Goal: Information Seeking & Learning: Learn about a topic

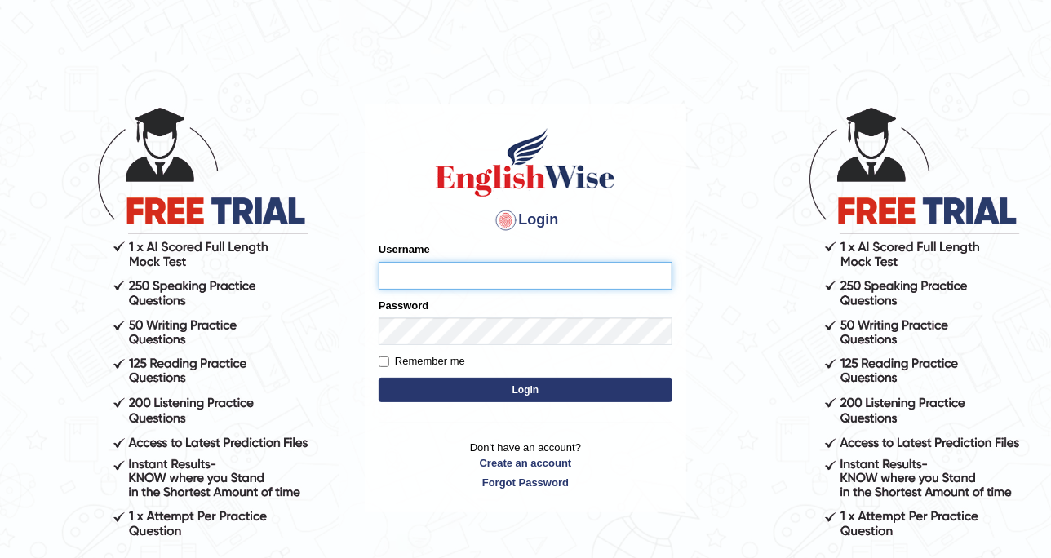
type input "DishaEw"
click at [423, 383] on button "Login" at bounding box center [526, 390] width 294 height 24
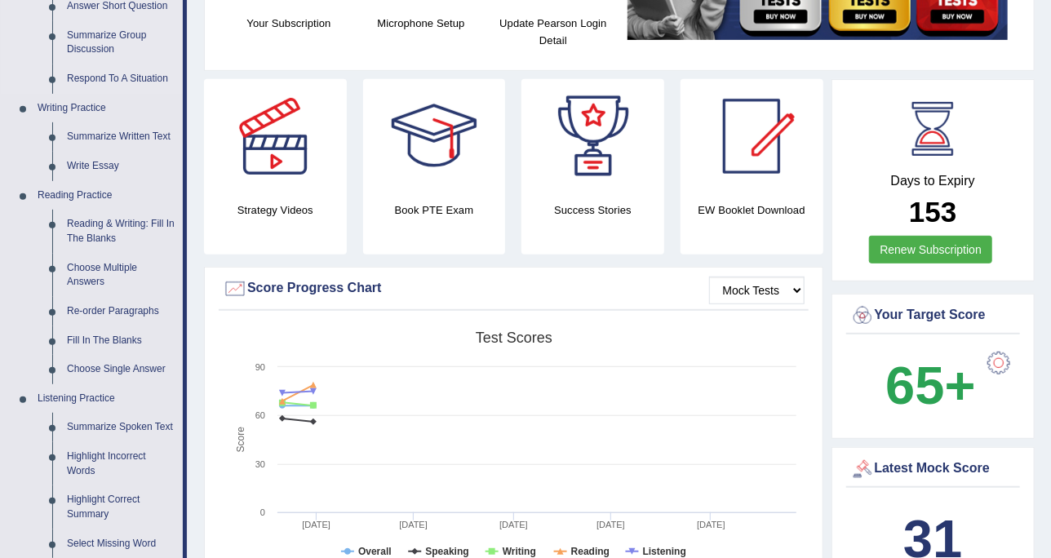
scroll to position [408, 0]
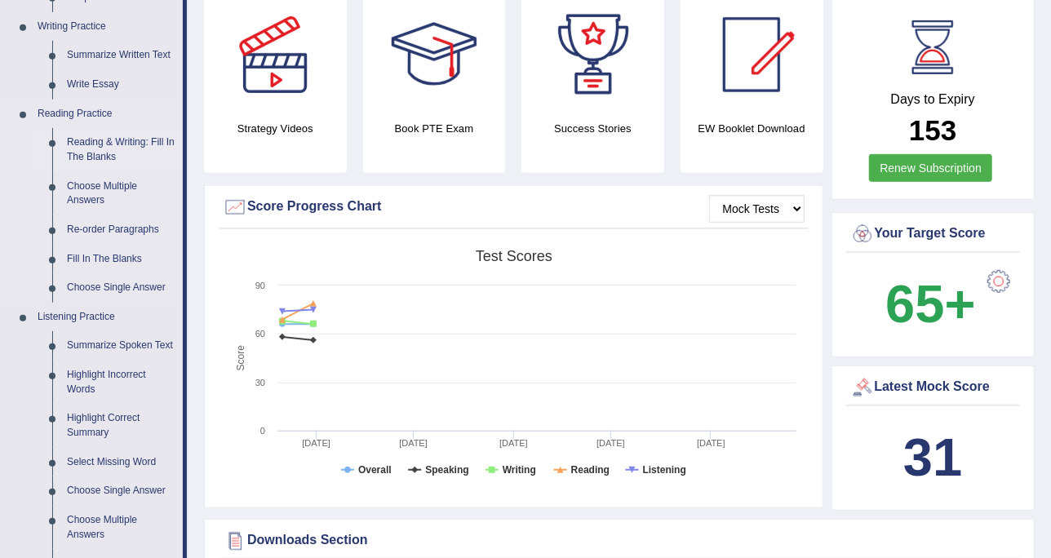
click at [134, 149] on link "Reading & Writing: Fill In The Blanks" at bounding box center [121, 149] width 123 height 43
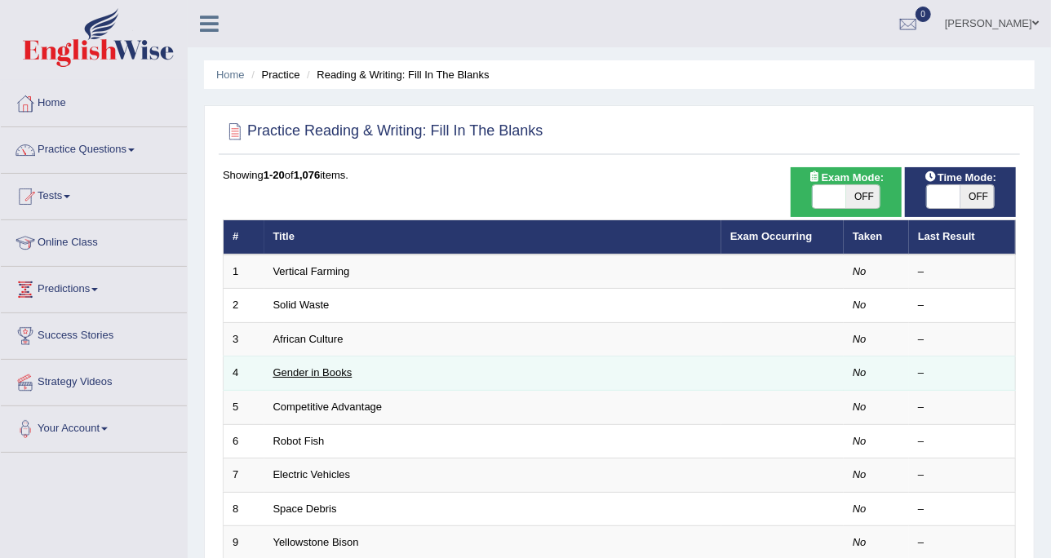
click at [285, 375] on link "Gender in Books" at bounding box center [312, 372] width 79 height 12
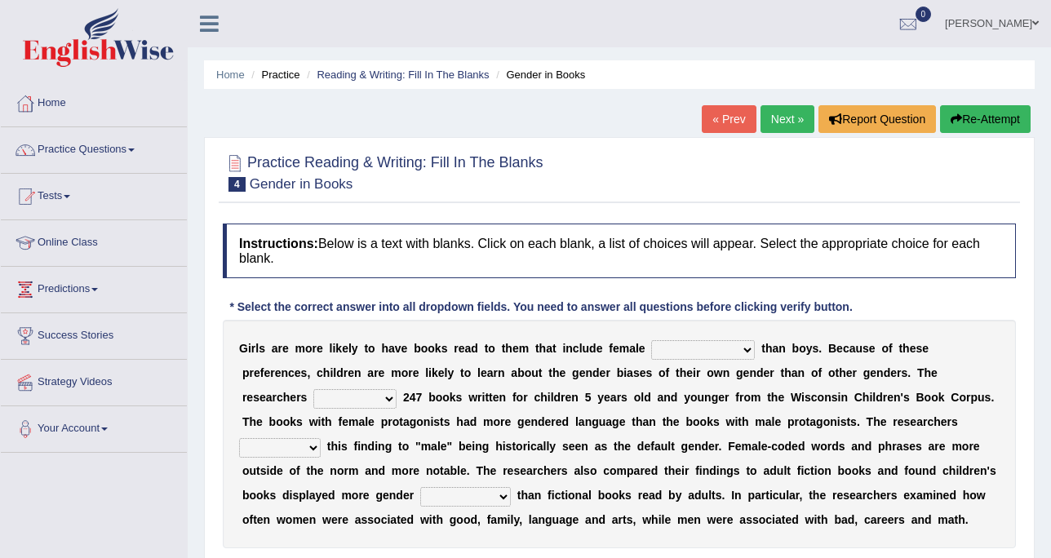
click at [675, 354] on select "protagonists cosmogonists agonists expressionists" at bounding box center [703, 350] width 104 height 20
select select "agonists"
click at [651, 340] on select "protagonists cosmogonists agonists expressionists" at bounding box center [703, 350] width 104 height 20
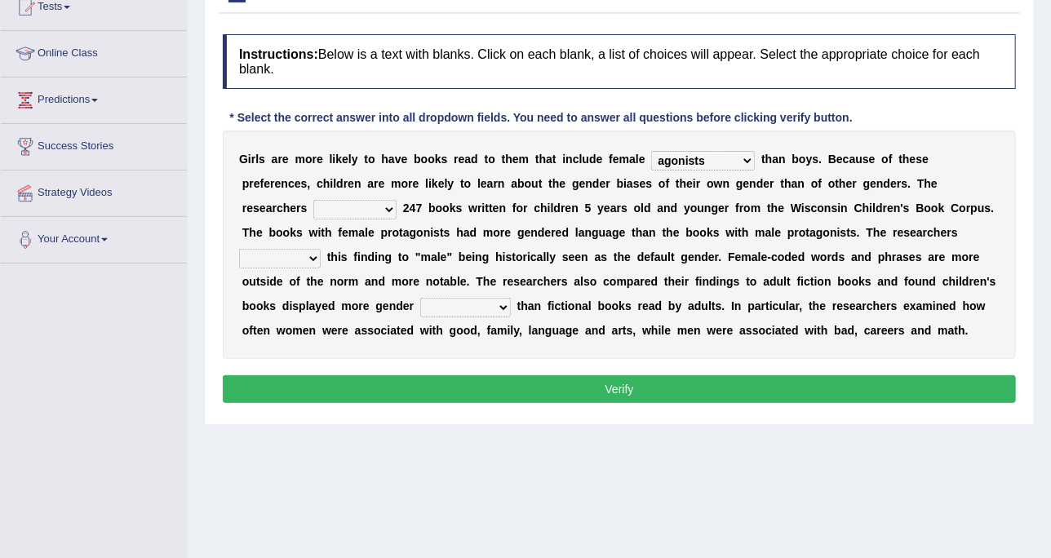
scroll to position [204, 0]
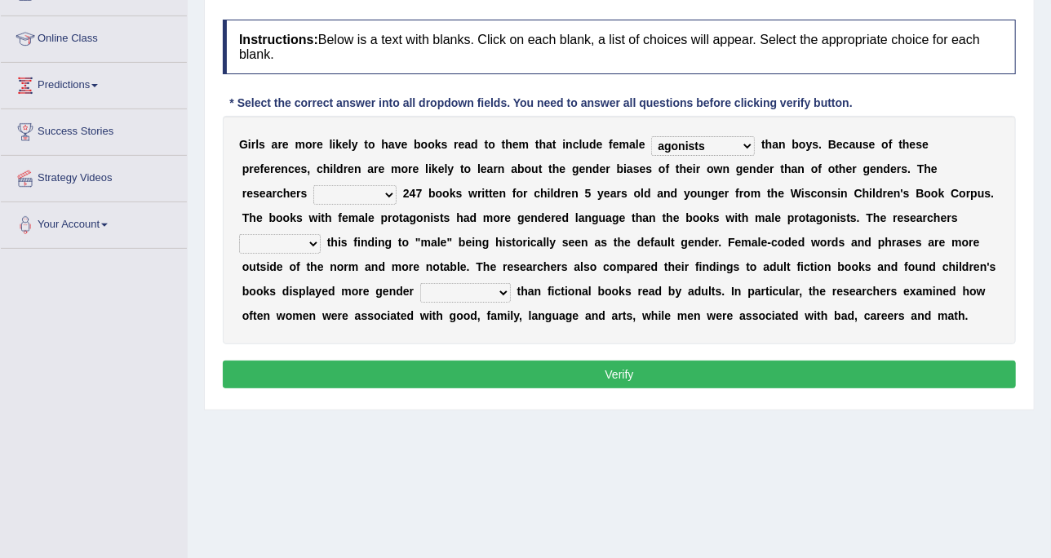
click at [397, 185] on select "hydrolyzed paralyzed catalyzed analyzed" at bounding box center [354, 195] width 83 height 20
select select "analyzed"
click at [397, 185] on select "hydrolyzed paralyzed catalyzed analyzed" at bounding box center [354, 195] width 83 height 20
click at [321, 234] on select "contribute tribute distribute attribute" at bounding box center [280, 244] width 82 height 20
select select "contribute"
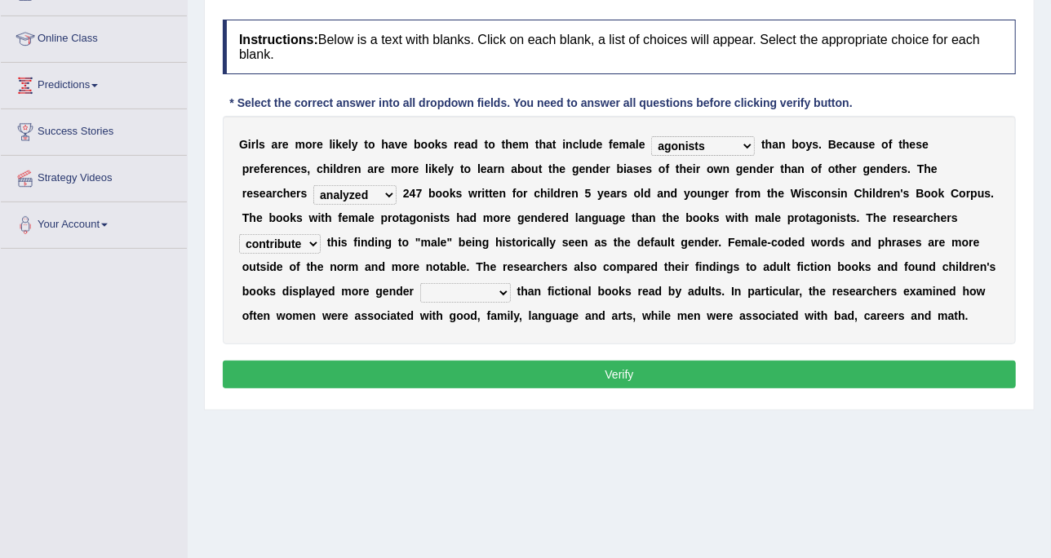
click at [321, 234] on select "contribute tribute distribute attribute" at bounding box center [280, 244] width 82 height 20
click at [511, 283] on select "stereotypes teletypes prototypes electrotypes" at bounding box center [465, 293] width 91 height 20
select select "stereotypes"
click at [511, 283] on select "stereotypes teletypes prototypes electrotypes" at bounding box center [465, 293] width 91 height 20
click at [835, 380] on button "Verify" at bounding box center [619, 375] width 793 height 28
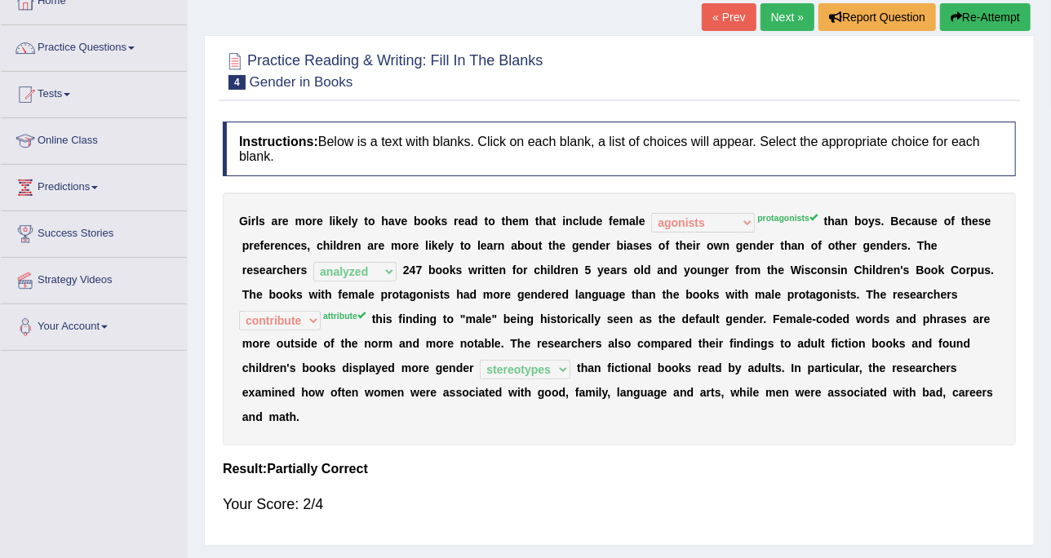
scroll to position [0, 0]
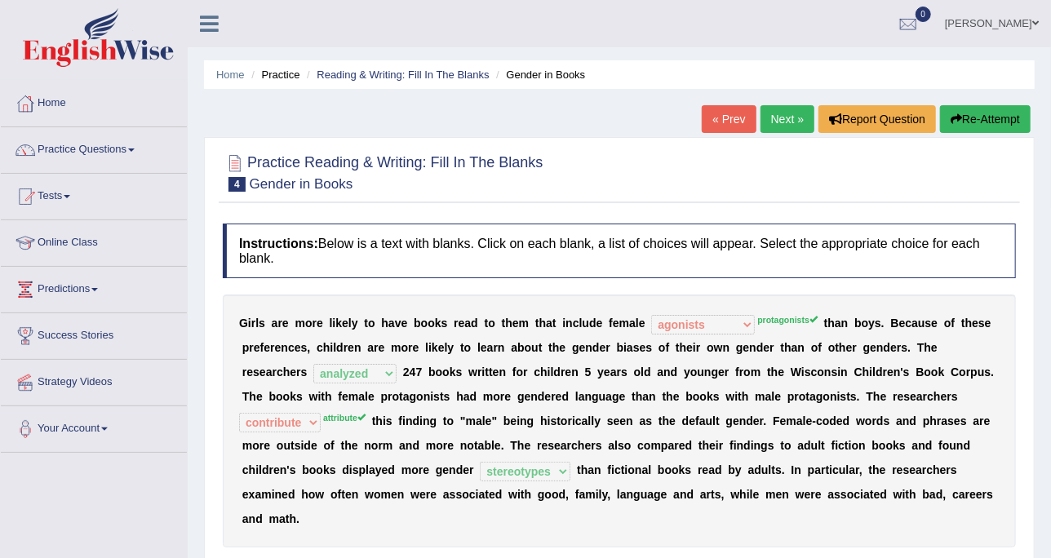
click at [781, 126] on link "Next »" at bounding box center [788, 119] width 54 height 28
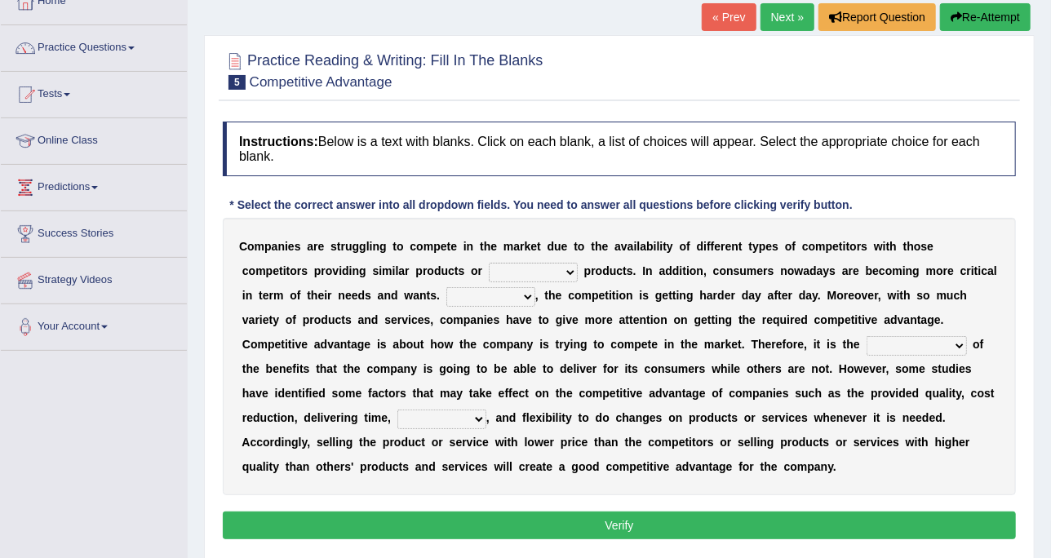
scroll to position [102, 0]
select select "constitution"
click at [489, 263] on select "constitution restitution substitution institution" at bounding box center [533, 273] width 89 height 20
click at [446, 291] on select "However Instead Additionally Therefore" at bounding box center [490, 297] width 89 height 20
select select "However"
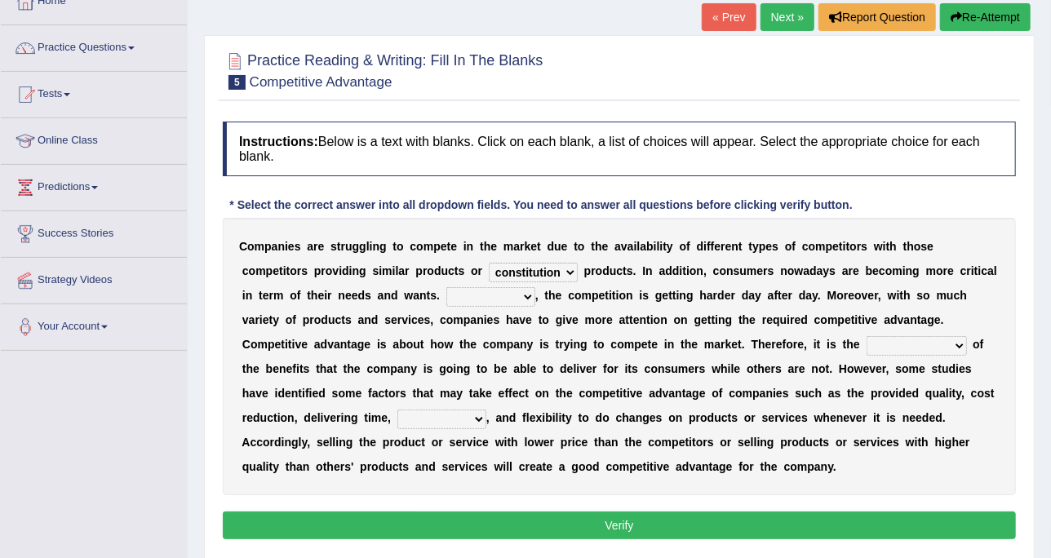
click at [446, 287] on select "However Instead Additionally Therefore" at bounding box center [490, 297] width 89 height 20
click at [867, 344] on select "dissemination ordination determination incarnation" at bounding box center [917, 346] width 100 height 20
select select "dissemination"
click at [867, 336] on select "dissemination ordination determination incarnation" at bounding box center [917, 346] width 100 height 20
click at [864, 402] on div "C o m p a n i e s a r e s t r u g g l i n g t o c o m p e t e i n t h e m a r k…" at bounding box center [619, 357] width 793 height 278
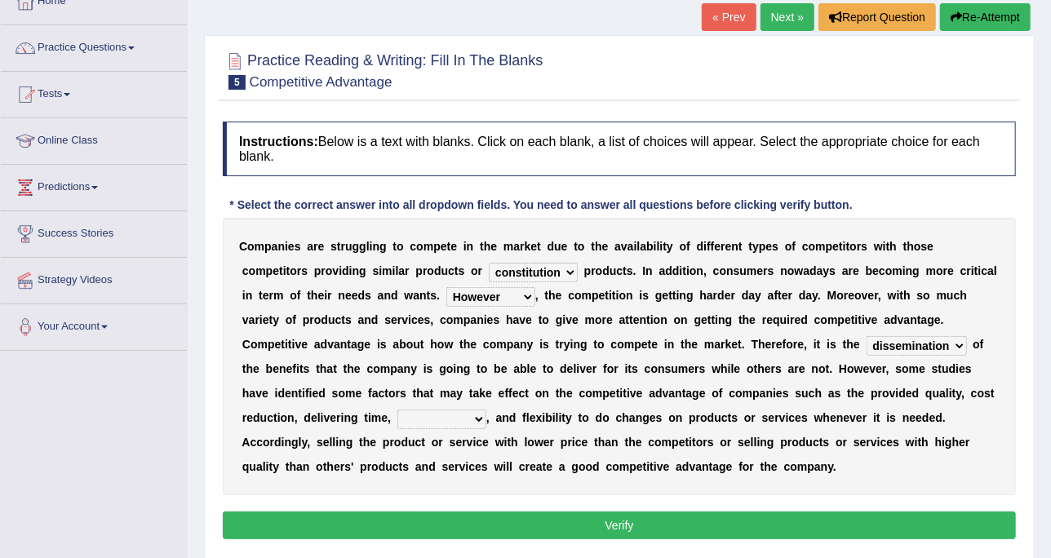
click at [486, 410] on select "captivation aggregation deprivation innovation" at bounding box center [441, 420] width 89 height 20
select select "captivation"
click at [486, 410] on select "captivation aggregation deprivation innovation" at bounding box center [441, 420] width 89 height 20
click at [448, 516] on button "Verify" at bounding box center [619, 526] width 793 height 28
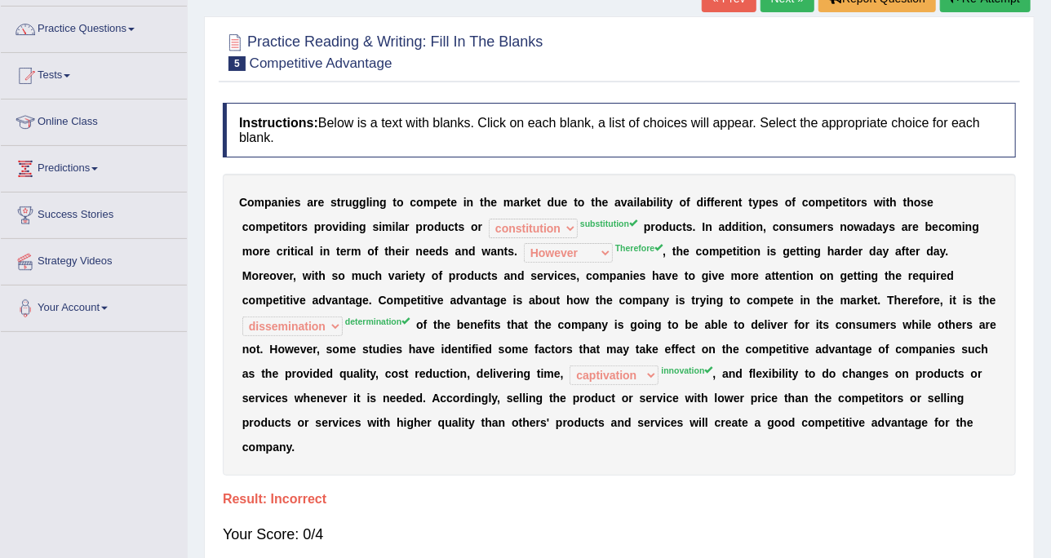
scroll to position [0, 0]
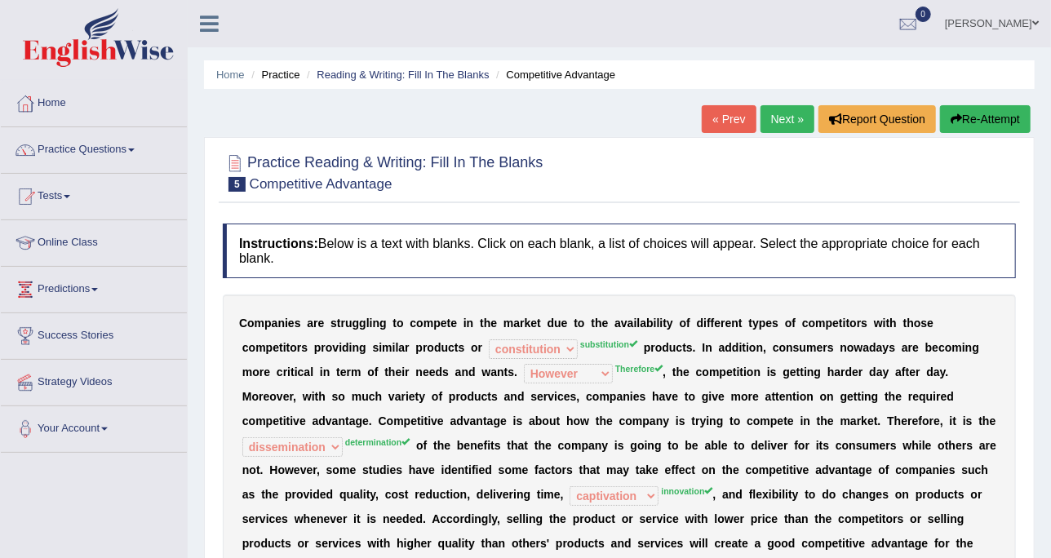
click at [784, 118] on link "Next »" at bounding box center [788, 119] width 54 height 28
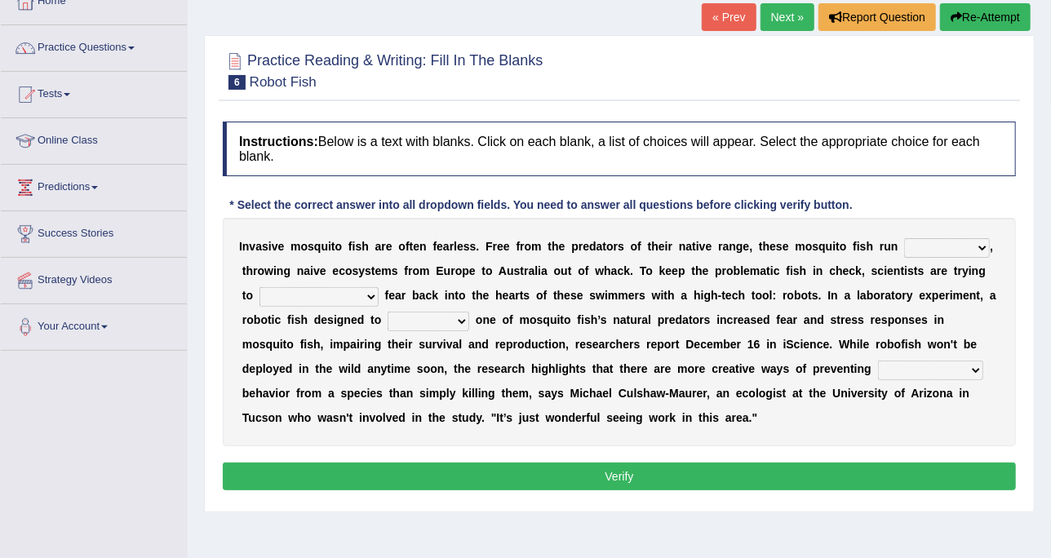
select select "flippant"
click at [904, 238] on select "occupant flippant rampant concordant" at bounding box center [947, 248] width 86 height 20
click at [923, 280] on div "I n v a s i v e m o s q u i t o f i s h a r e o f t e n f e a r l e s s . F r e…" at bounding box center [619, 332] width 793 height 229
click at [379, 287] on select "accept spike strike drake" at bounding box center [319, 297] width 119 height 20
select select "accept"
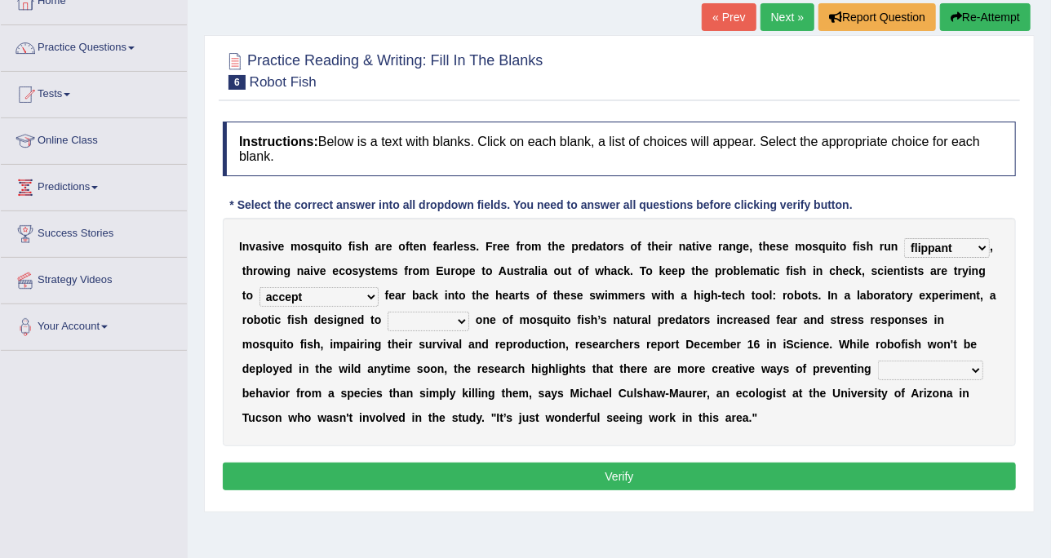
click at [379, 287] on select "accept spike strike drake" at bounding box center [319, 297] width 119 height 20
click at [388, 317] on select "bequest mimic battle conquest" at bounding box center [429, 322] width 82 height 20
click at [388, 312] on select "bequest mimic battle conquest" at bounding box center [429, 322] width 82 height 20
click at [388, 315] on select "bequest mimic battle conquest" at bounding box center [429, 322] width 82 height 20
select select "bequest"
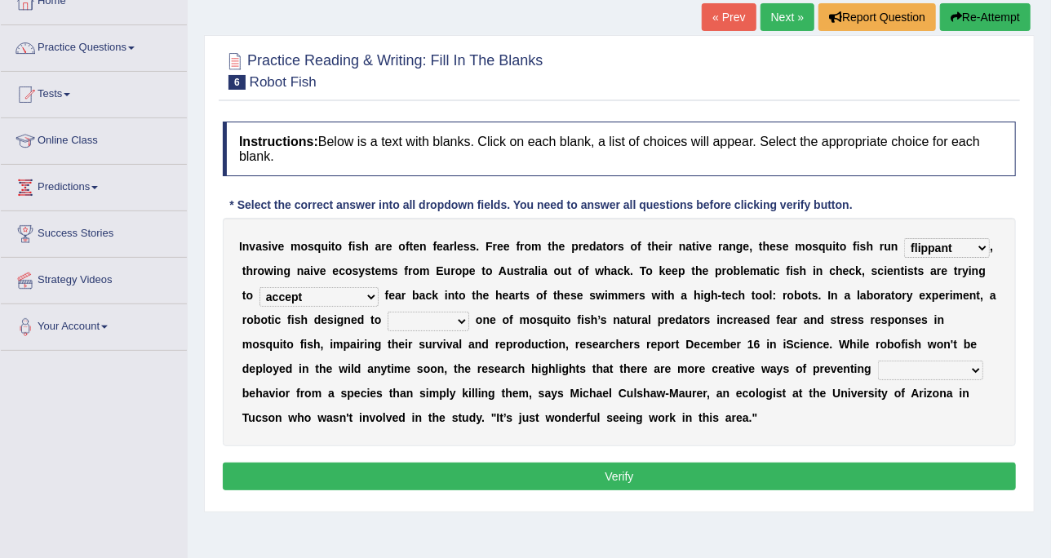
click at [388, 312] on select "bequest mimic battle conquest" at bounding box center [429, 322] width 82 height 20
click at [878, 374] on select "unprivileged unprecedented uncharted unwanted" at bounding box center [930, 371] width 105 height 20
select select "unprivileged"
click at [878, 361] on select "unprivileged unprecedented uncharted unwanted" at bounding box center [930, 371] width 105 height 20
click at [615, 463] on button "Verify" at bounding box center [619, 477] width 793 height 28
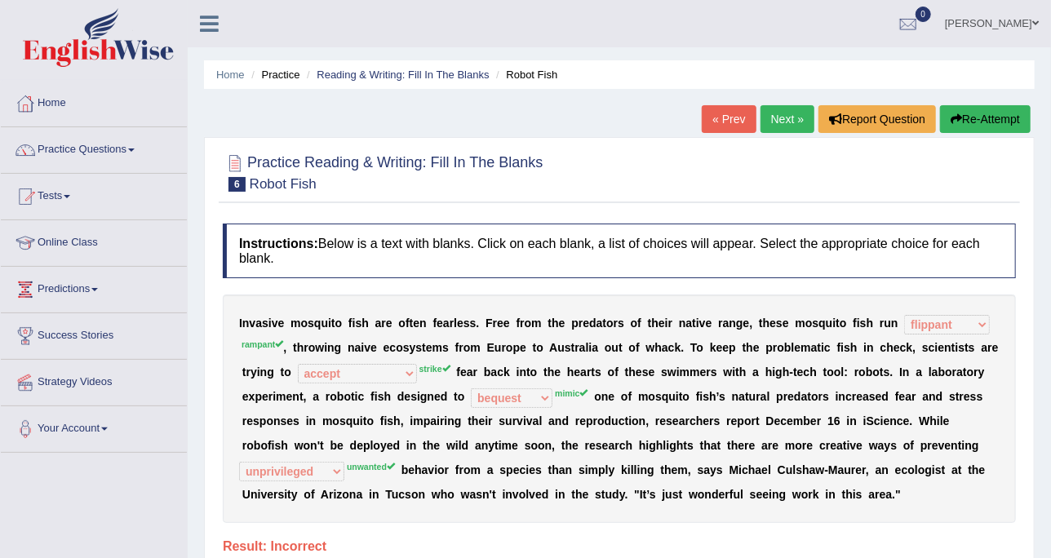
click at [793, 116] on link "Next »" at bounding box center [788, 119] width 54 height 28
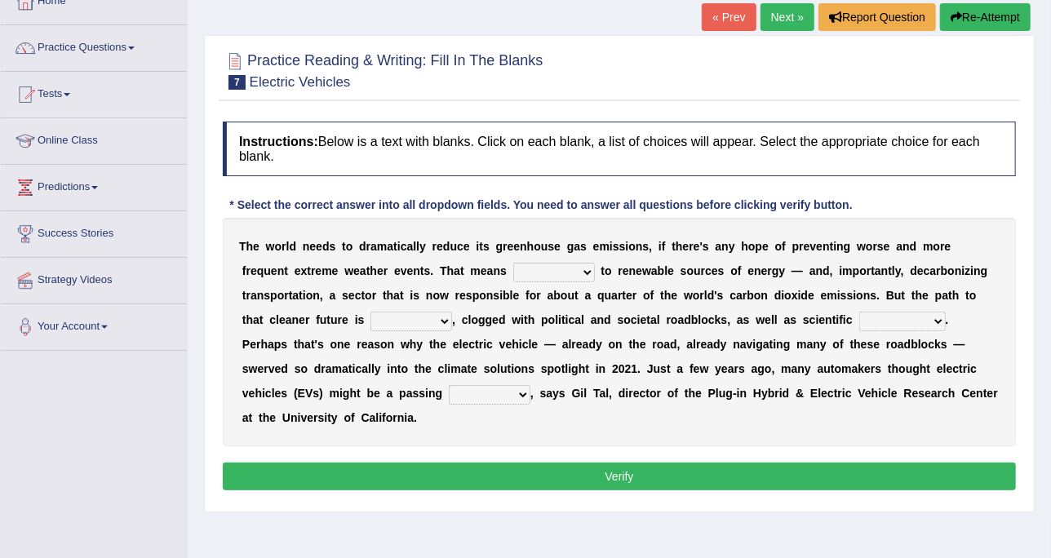
drag, startPoint x: 517, startPoint y: 270, endPoint x: 518, endPoint y: 280, distance: 9.8
click at [517, 270] on select "grafting drafting crafting shifting" at bounding box center [554, 273] width 82 height 20
select select "grafting"
click at [513, 263] on select "grafting drafting crafting shifting" at bounding box center [554, 273] width 82 height 20
drag, startPoint x: 283, startPoint y: 318, endPoint x: 291, endPoint y: 331, distance: 14.3
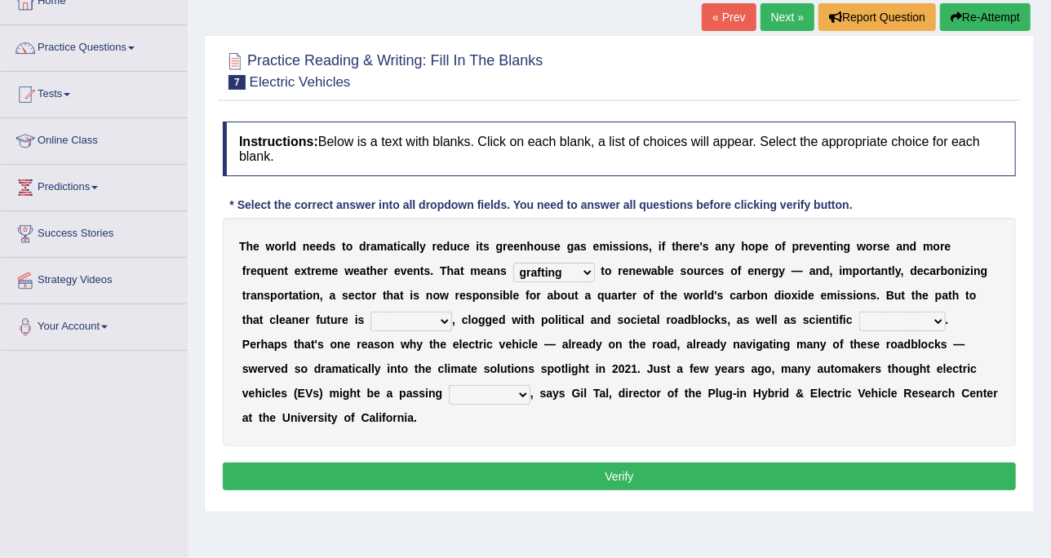
click at [371, 318] on select "daunting daunted daunt dauntless" at bounding box center [412, 322] width 82 height 20
click at [371, 312] on select "daunting daunted daunt dauntless" at bounding box center [412, 322] width 82 height 20
click at [371, 321] on select "daunting daunted daunt dauntless" at bounding box center [412, 322] width 82 height 20
select select "daunting"
click at [371, 312] on select "daunting daunted daunt dauntless" at bounding box center [412, 322] width 82 height 20
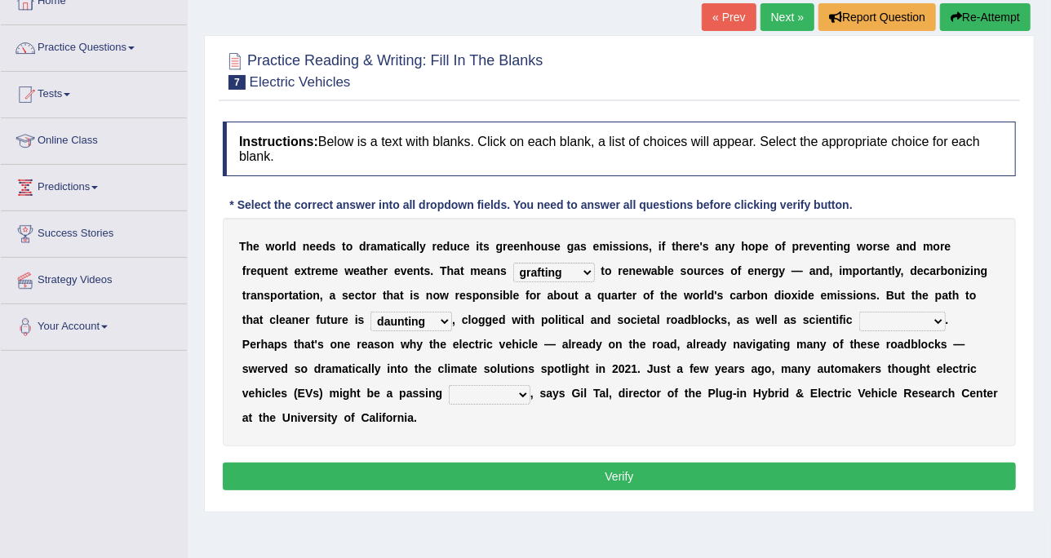
click at [859, 313] on select "spectacles obstacles tentacles receptacles" at bounding box center [902, 322] width 87 height 20
select select "spectacles"
click at [859, 312] on select "spectacles obstacles tentacles receptacles" at bounding box center [902, 322] width 87 height 20
click at [531, 385] on select "fad gad tad lad" at bounding box center [490, 395] width 82 height 20
select select "fad"
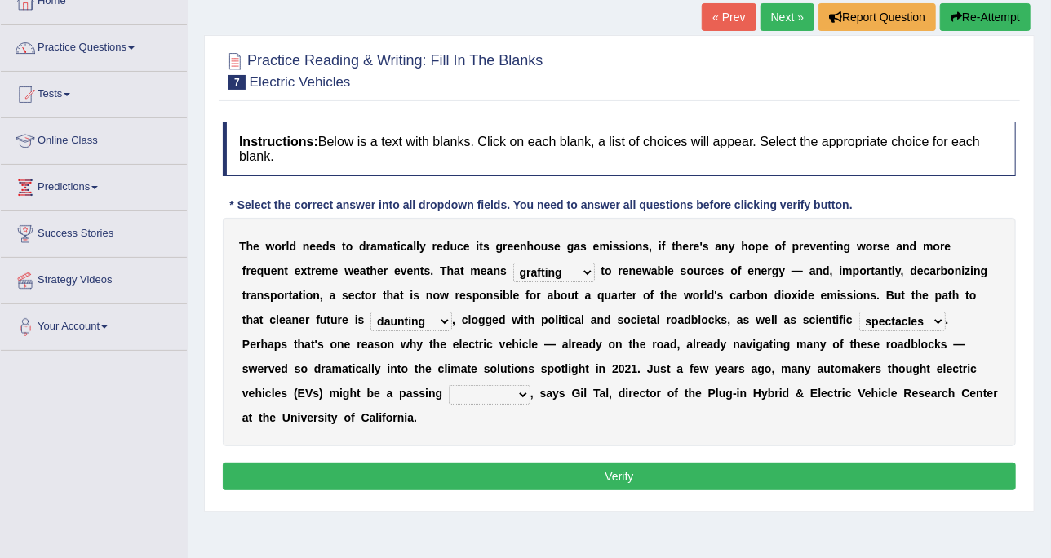
click at [531, 385] on select "fad gad tad lad" at bounding box center [490, 395] width 82 height 20
click at [824, 463] on button "Verify" at bounding box center [619, 477] width 793 height 28
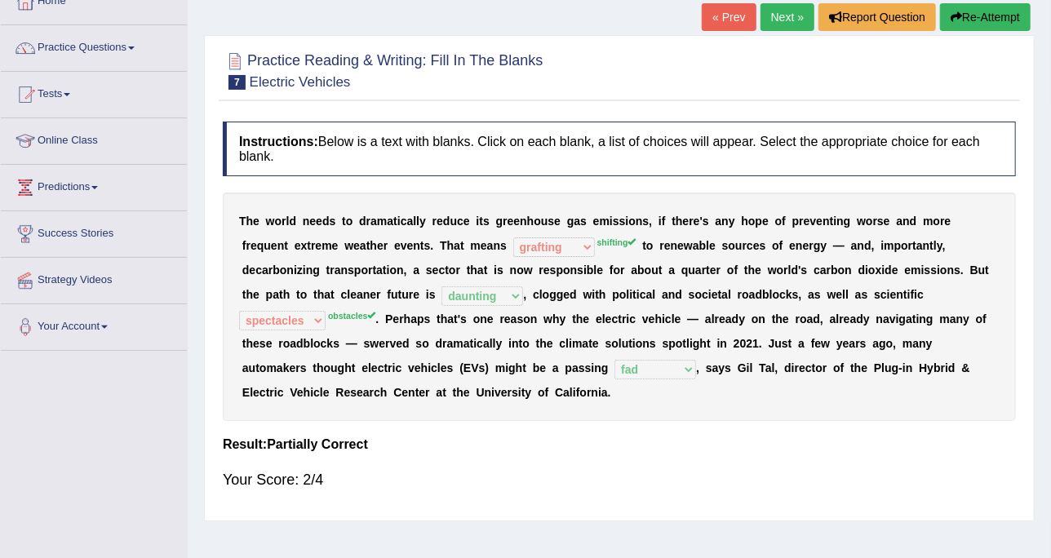
click at [664, 8] on div "Home Practice Reading & Writing: Fill In The Blanks Electric Vehicles « Prev Ne…" at bounding box center [620, 306] width 864 height 816
